Goal: Task Accomplishment & Management: Use online tool/utility

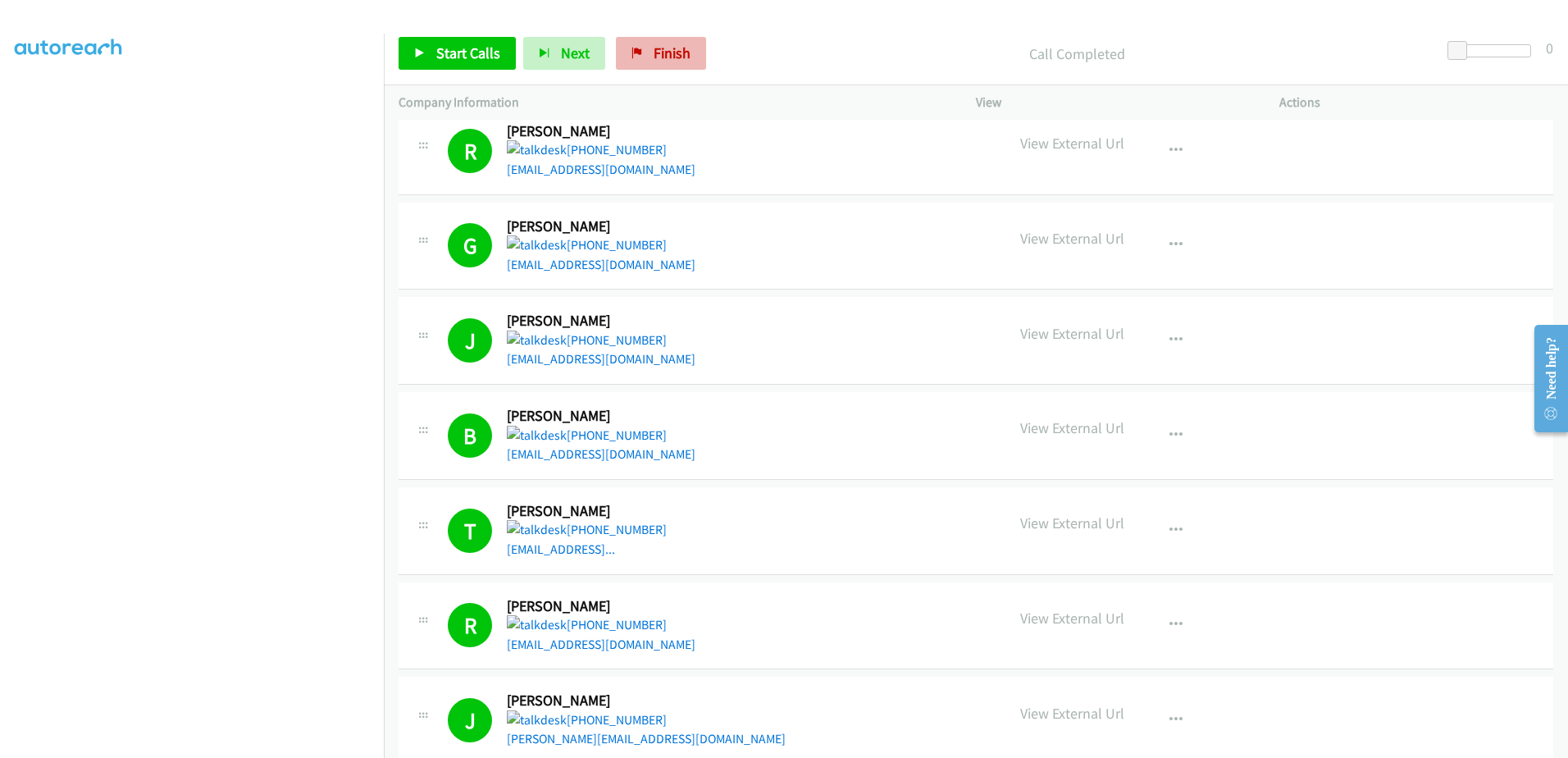
scroll to position [2199, 0]
click at [692, 57] on link "Finish" at bounding box center [661, 54] width 90 height 33
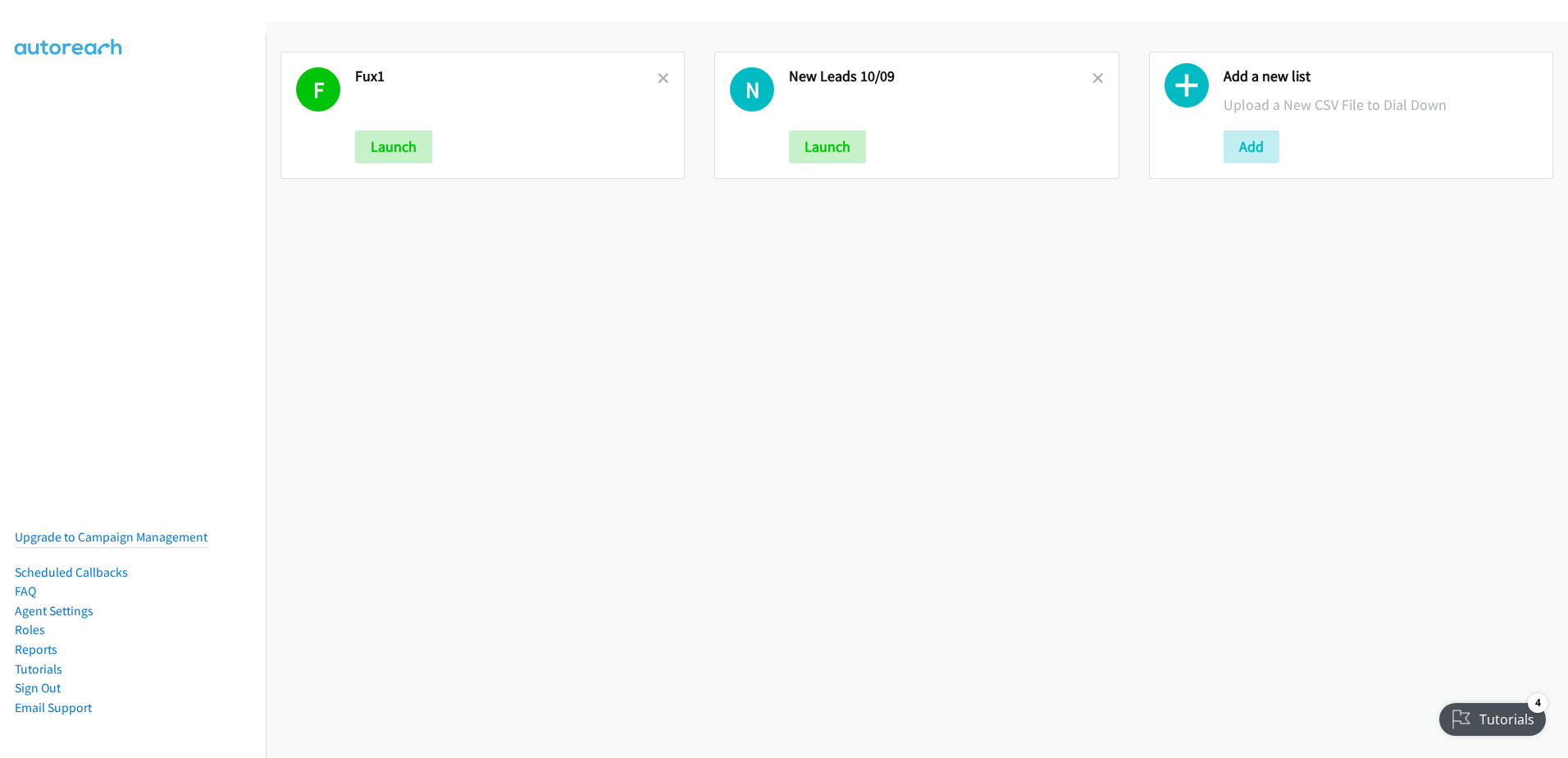
click at [666, 74] on div "F Fux1 Launch" at bounding box center [483, 115] width 404 height 127
click at [658, 80] on icon at bounding box center [664, 80] width 11 height 11
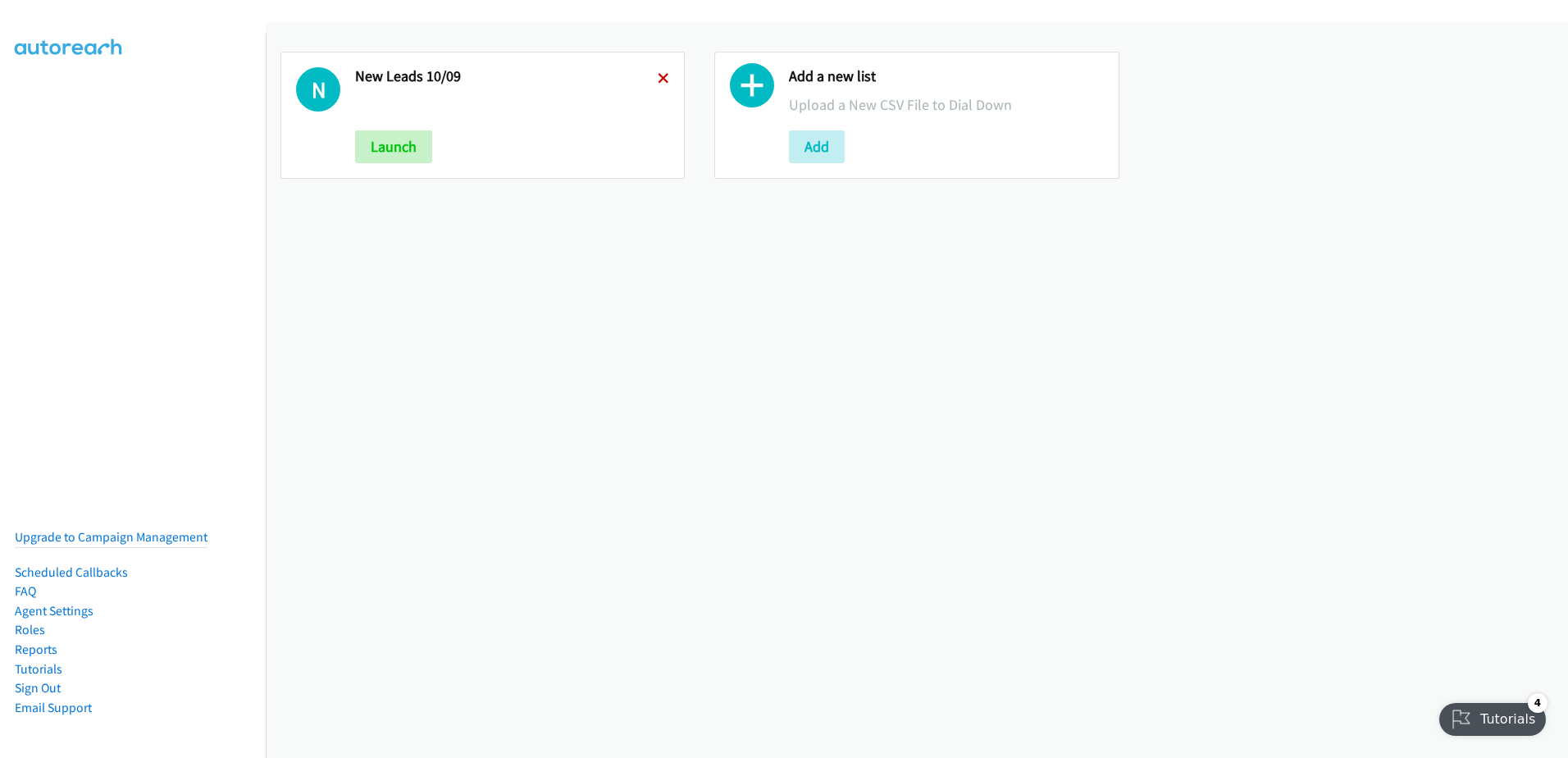
click at [662, 74] on icon at bounding box center [664, 80] width 11 height 11
